Goal: Task Accomplishment & Management: Manage account settings

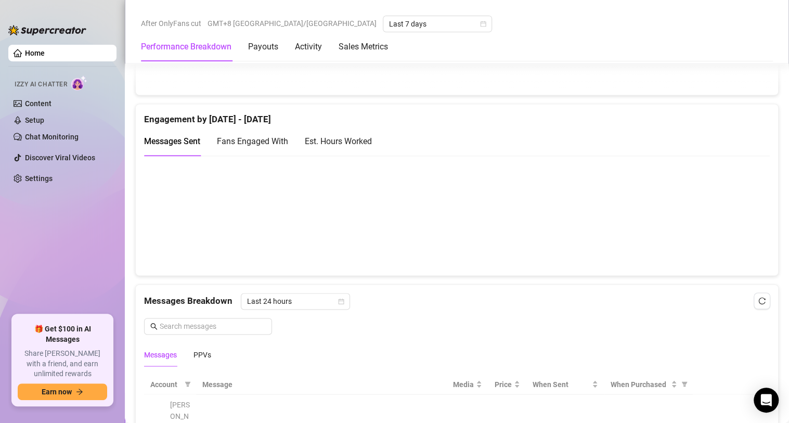
scroll to position [991, 0]
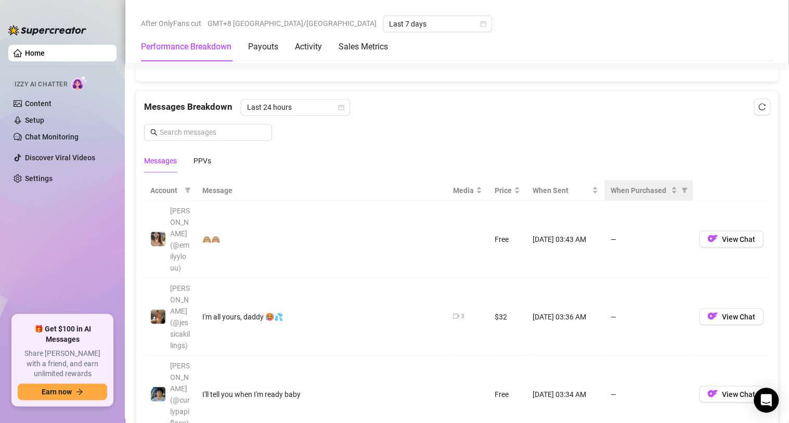
click at [638, 199] on th "When Purchased" at bounding box center [649, 190] width 88 height 20
click at [638, 185] on th "When Purchased" at bounding box center [649, 190] width 88 height 20
click at [638, 189] on span "When Purchased" at bounding box center [640, 189] width 58 height 11
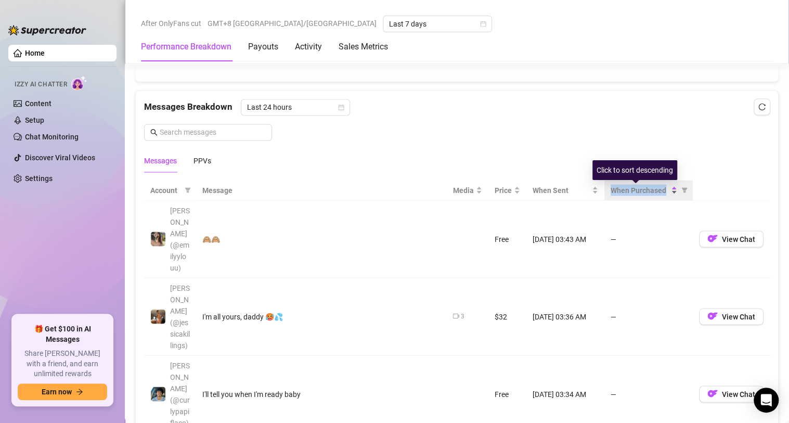
click at [638, 189] on span "When Purchased" at bounding box center [640, 189] width 58 height 11
drag, startPoint x: 508, startPoint y: 134, endPoint x: 462, endPoint y: 133, distance: 45.8
click at [508, 133] on div "Messages Breakdown Last 24 hours Messages PPVs" at bounding box center [457, 135] width 626 height 73
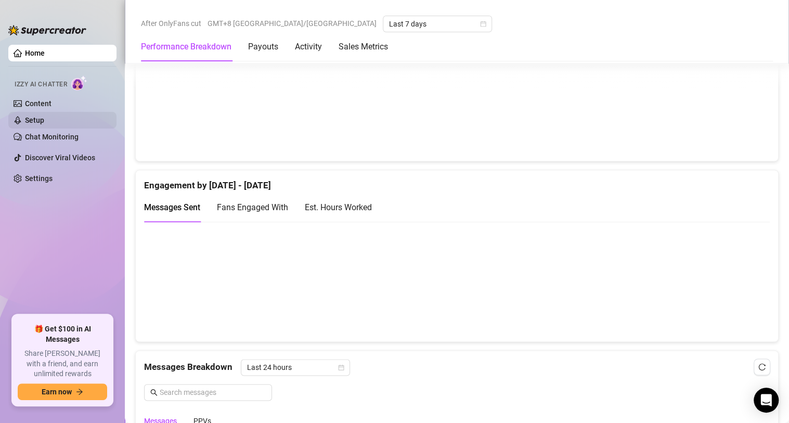
scroll to position [523, 0]
